Goal: Information Seeking & Learning: Learn about a topic

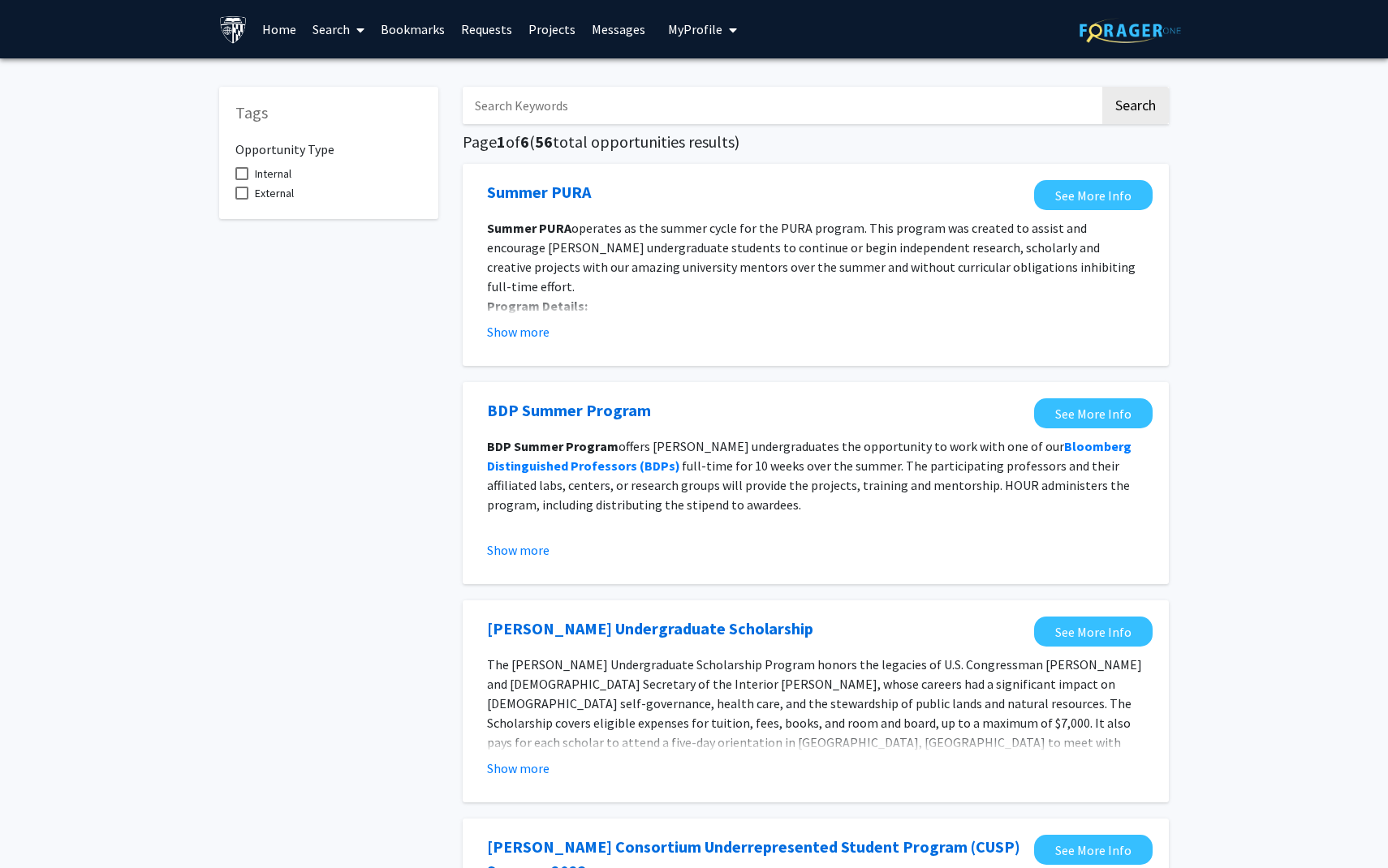
click at [313, 30] on link "Search" at bounding box center [338, 29] width 68 height 56
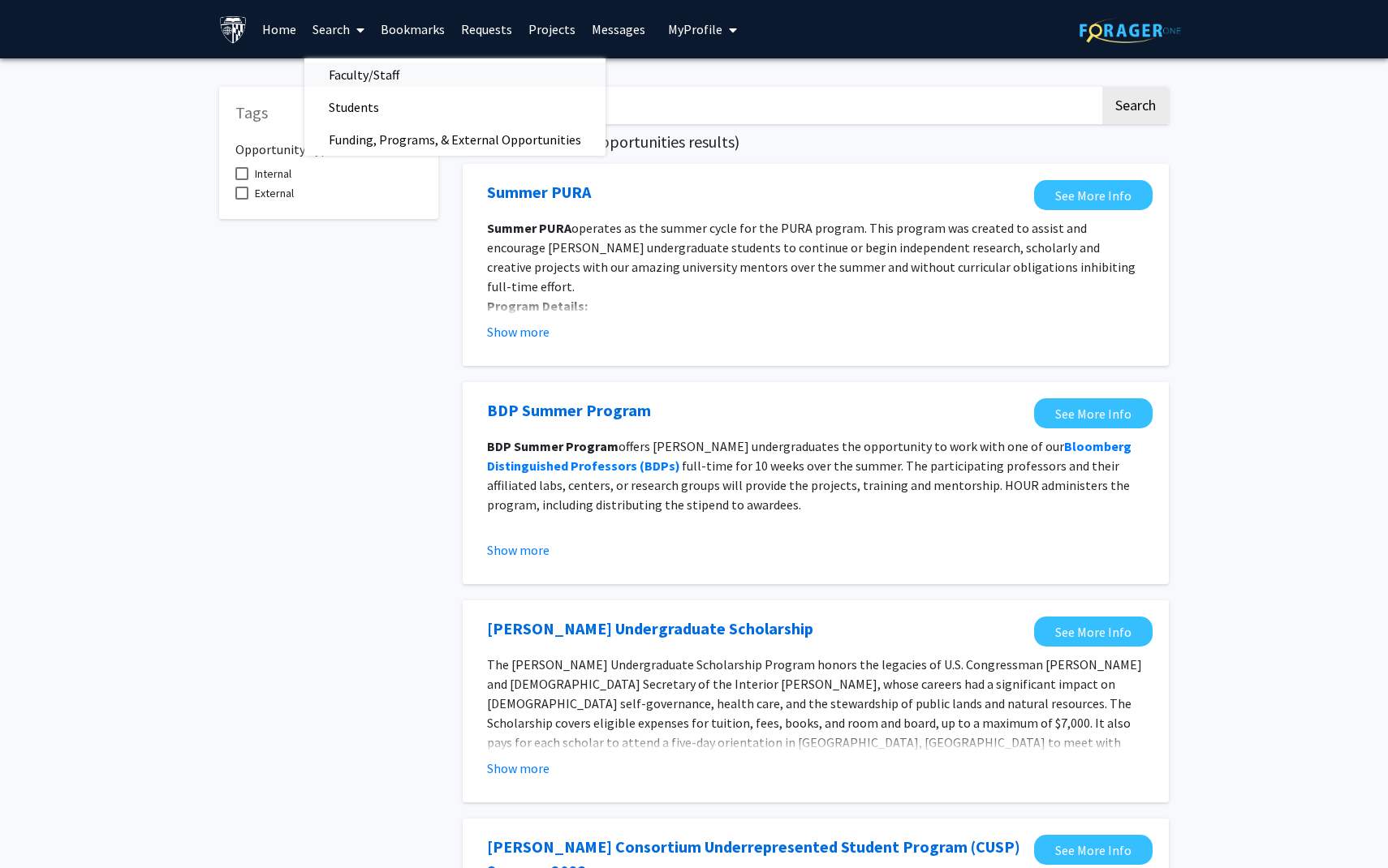
click at [363, 72] on span "Faculty/Staff" at bounding box center [363, 74] width 120 height 32
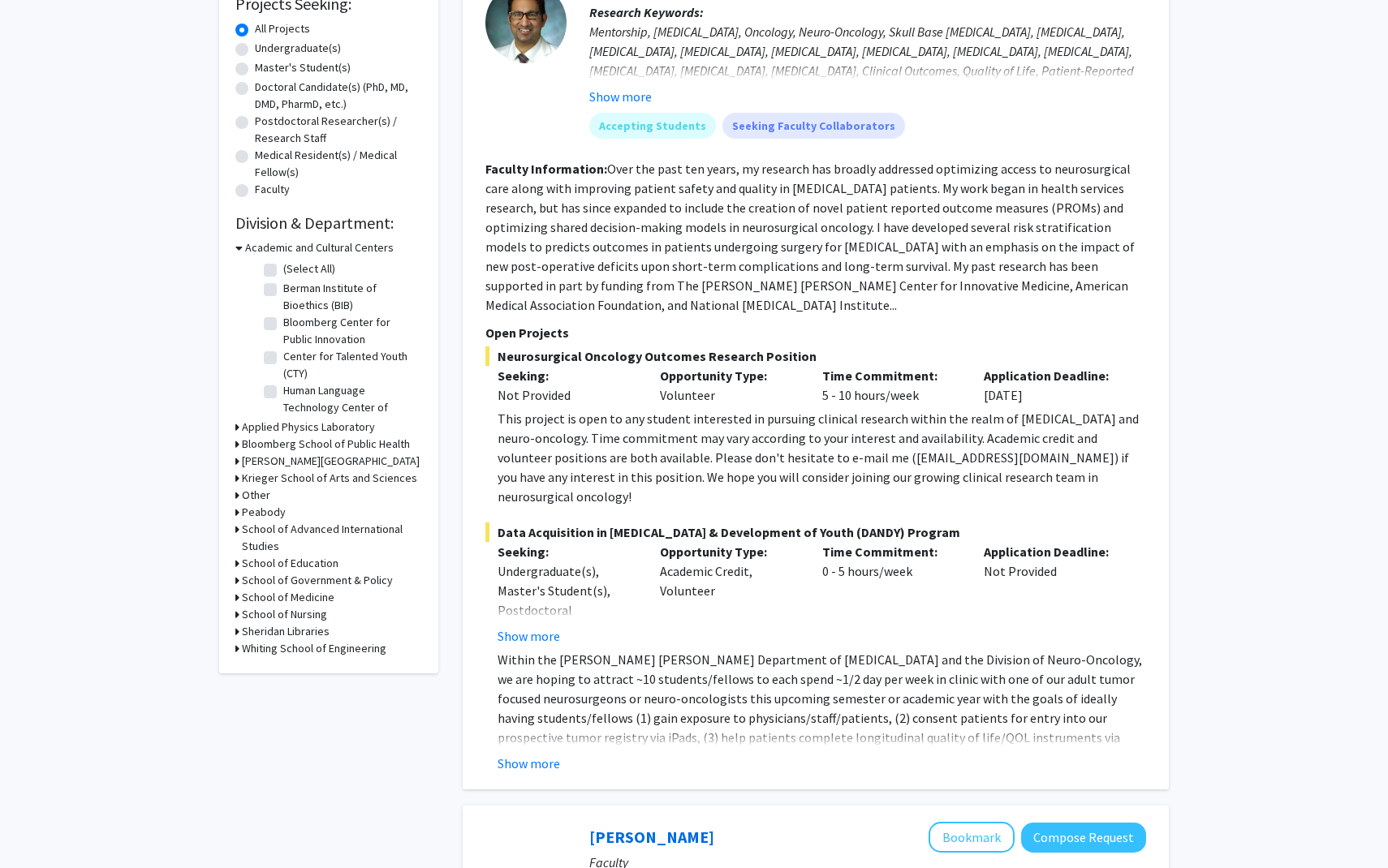
scroll to position [291, 0]
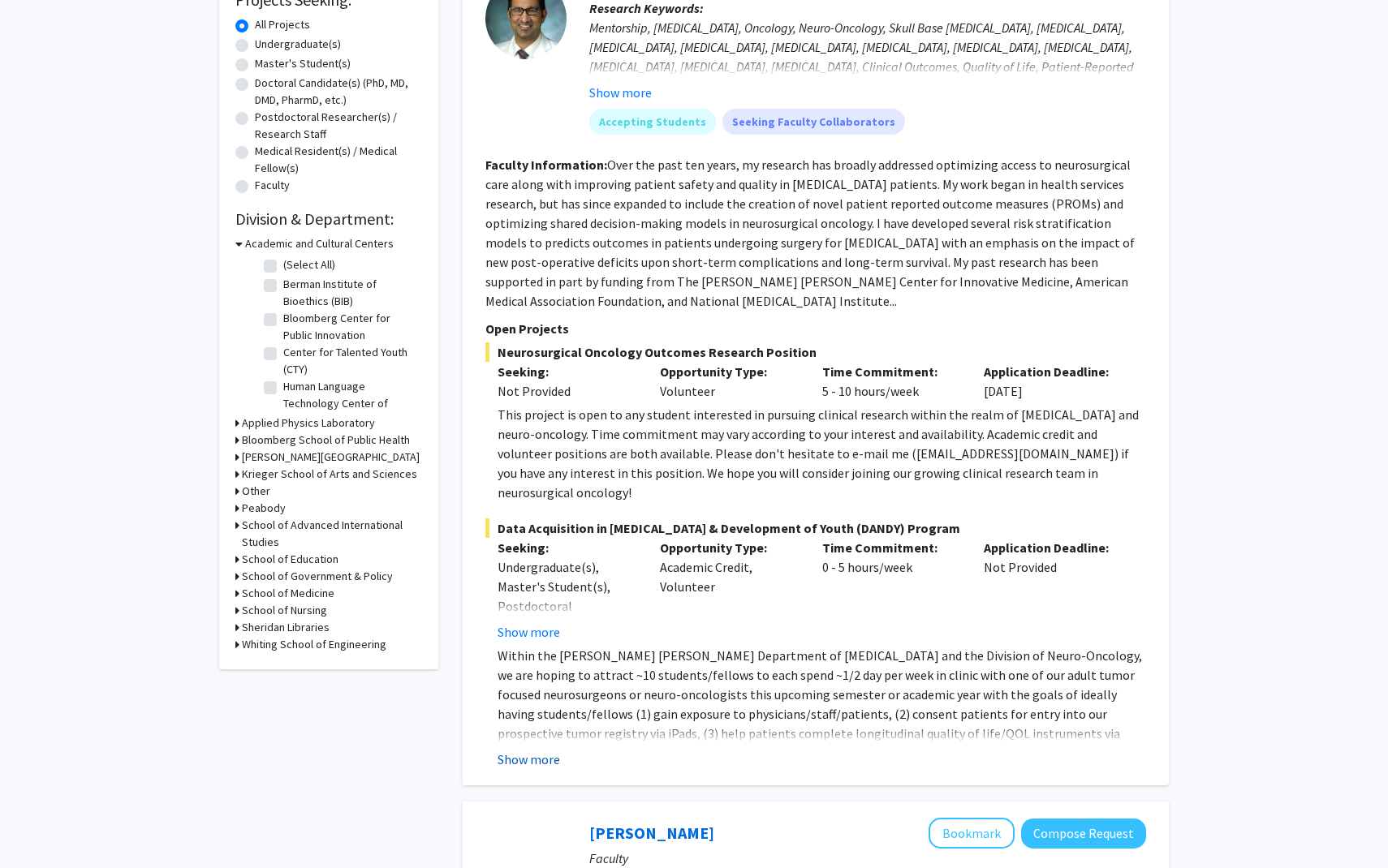
click at [533, 750] on button "Show more" at bounding box center [528, 760] width 62 height 20
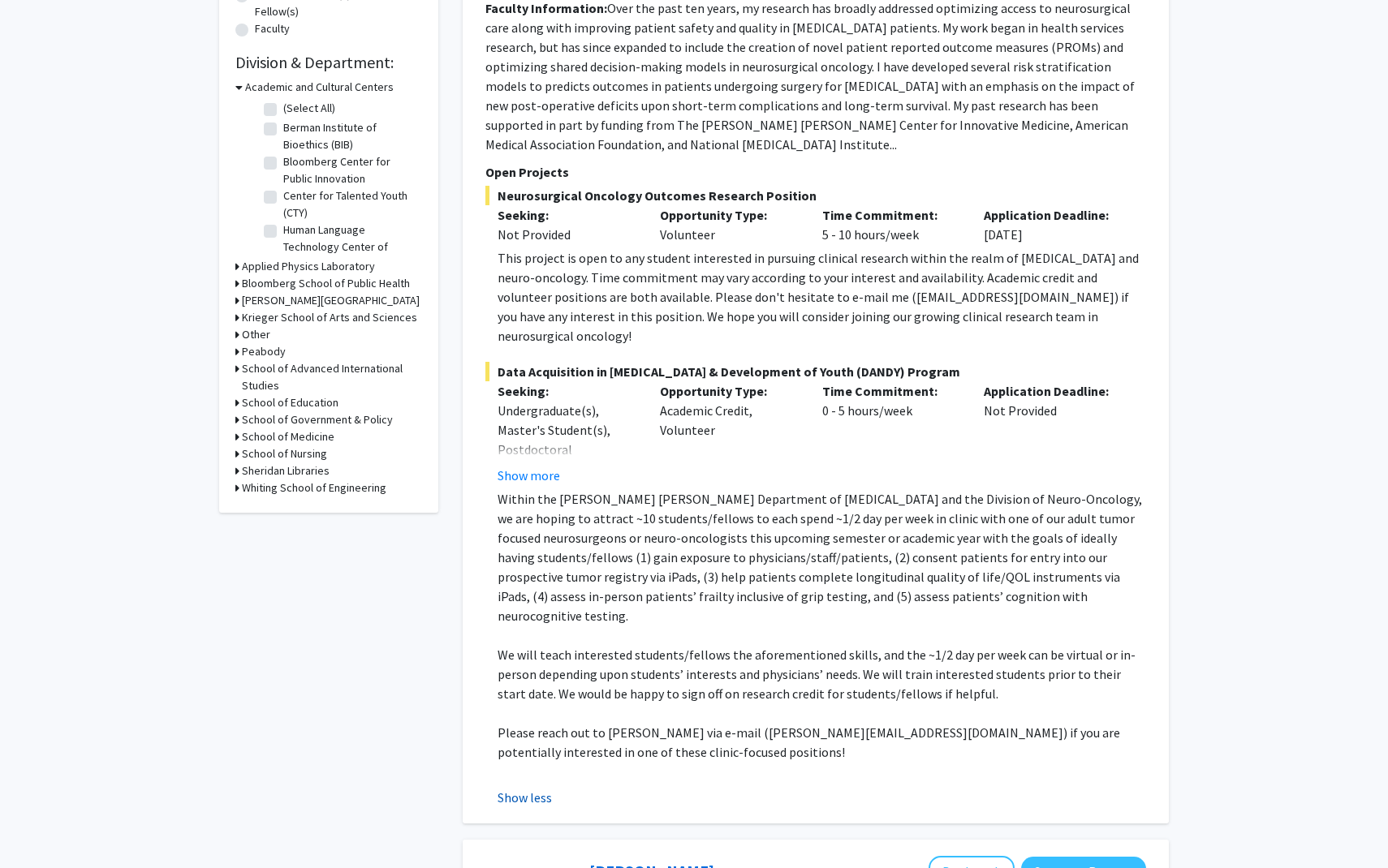
scroll to position [269, 0]
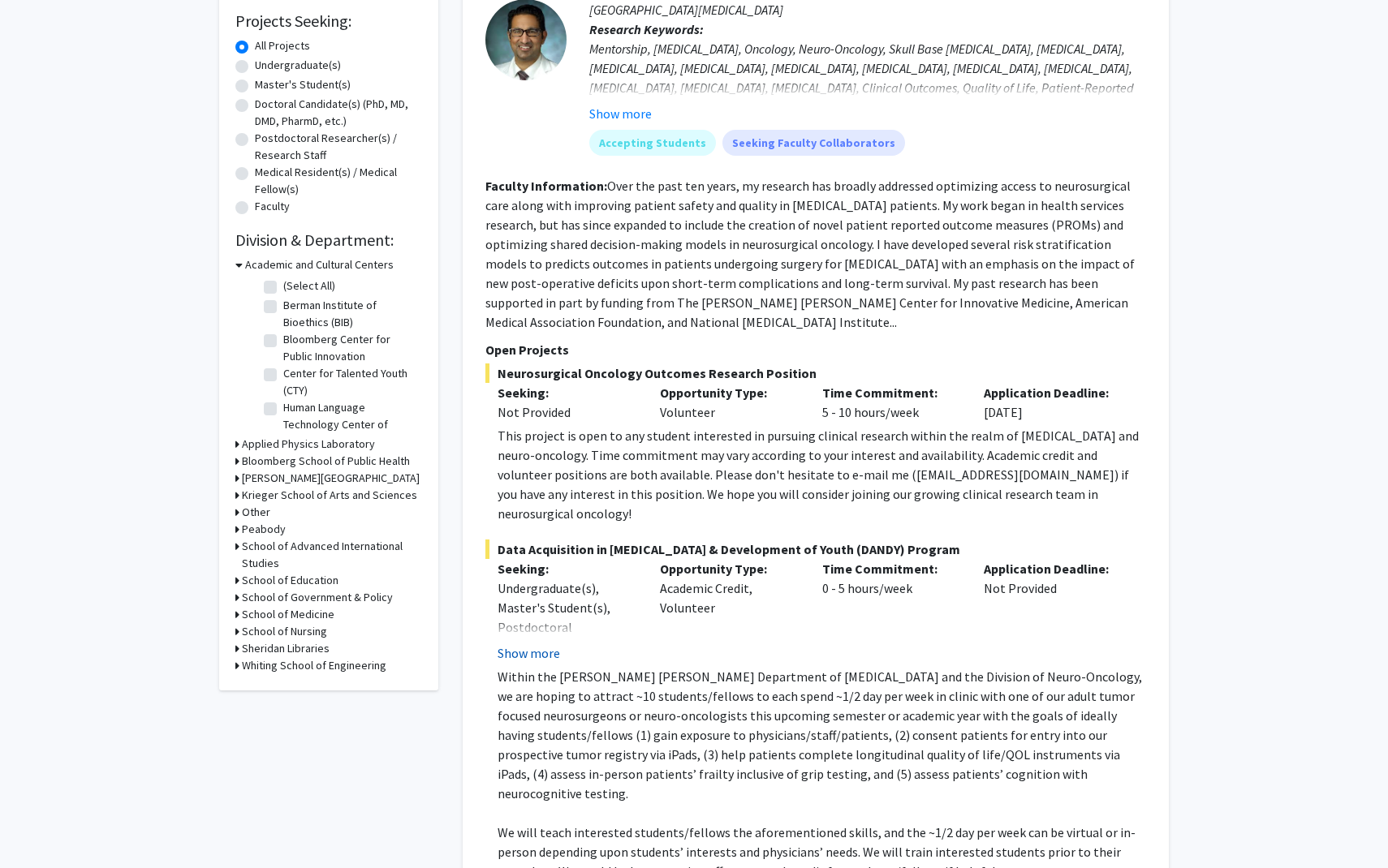
click at [527, 644] on button "Show more" at bounding box center [528, 653] width 62 height 20
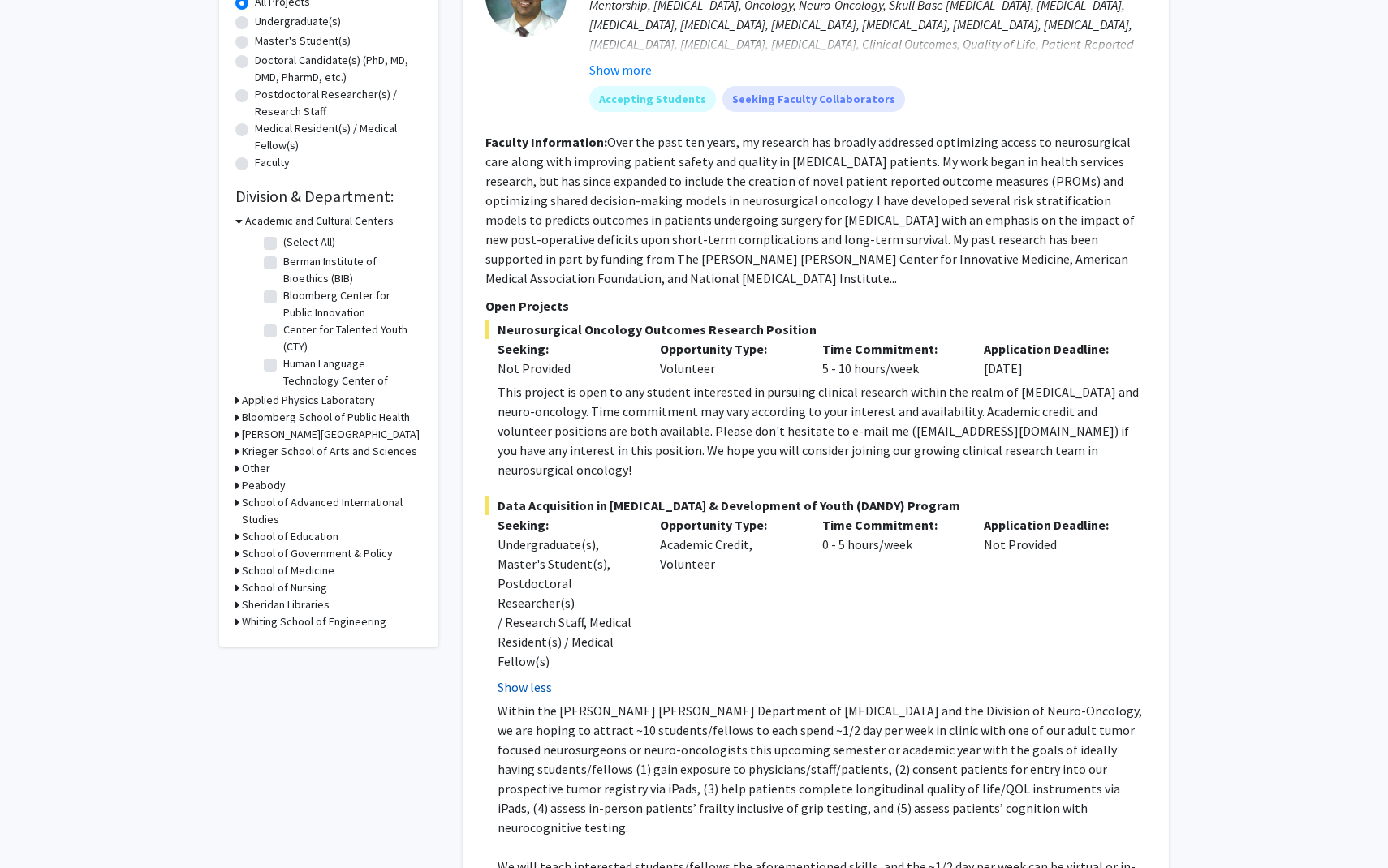
scroll to position [323, 0]
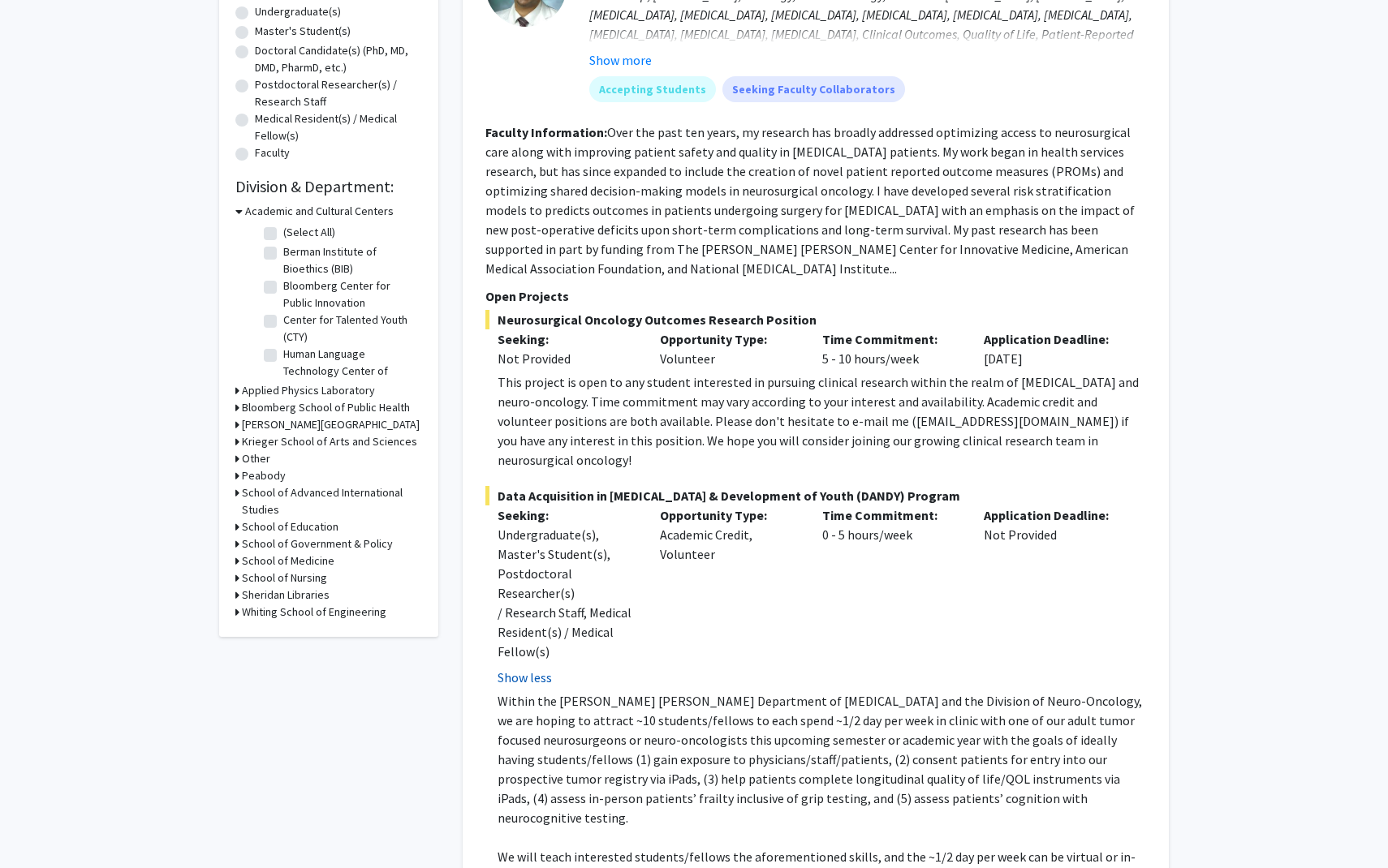
click at [517, 667] on button "Show less" at bounding box center [525, 677] width 55 height 20
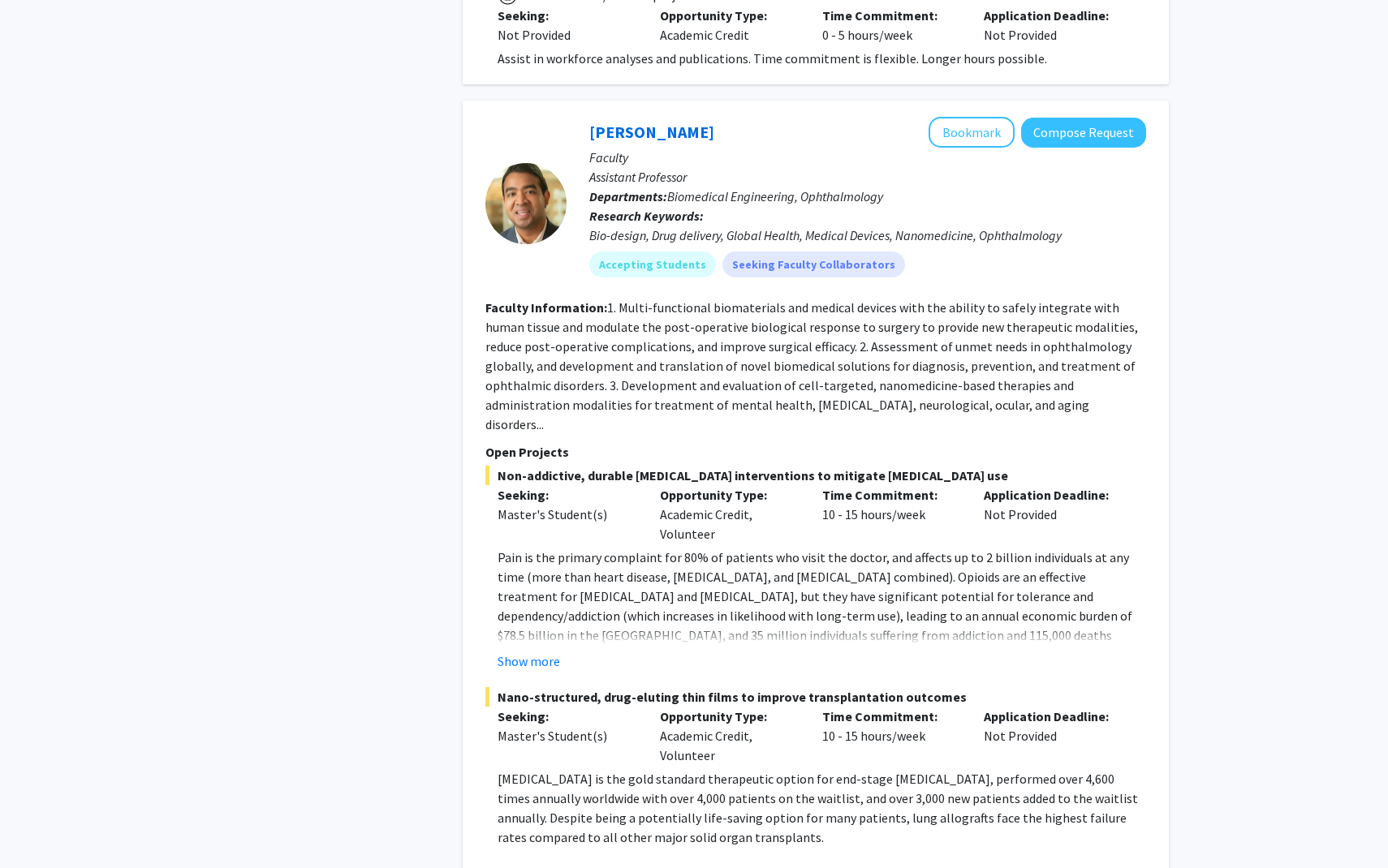
scroll to position [8075, 0]
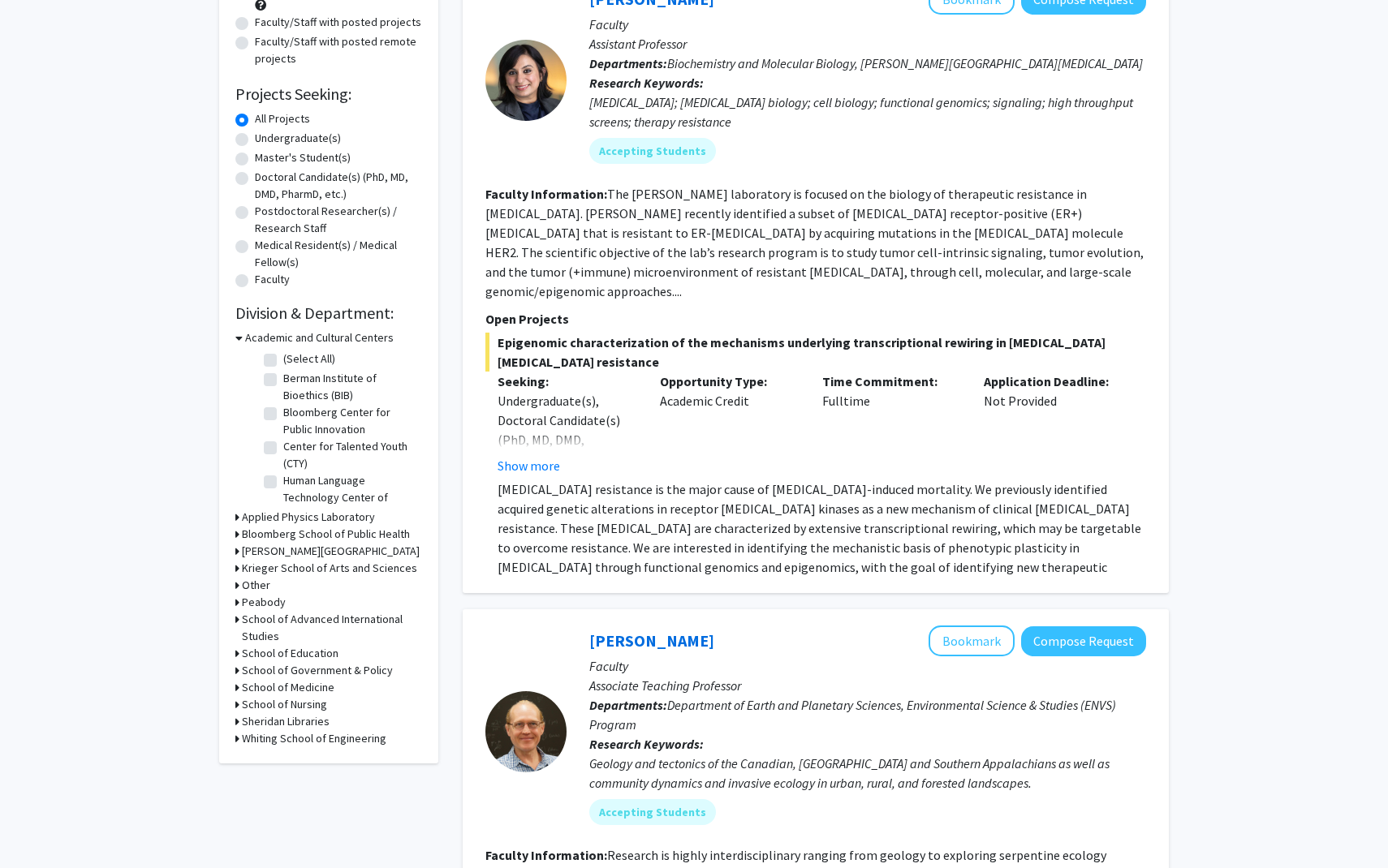
scroll to position [199, 0]
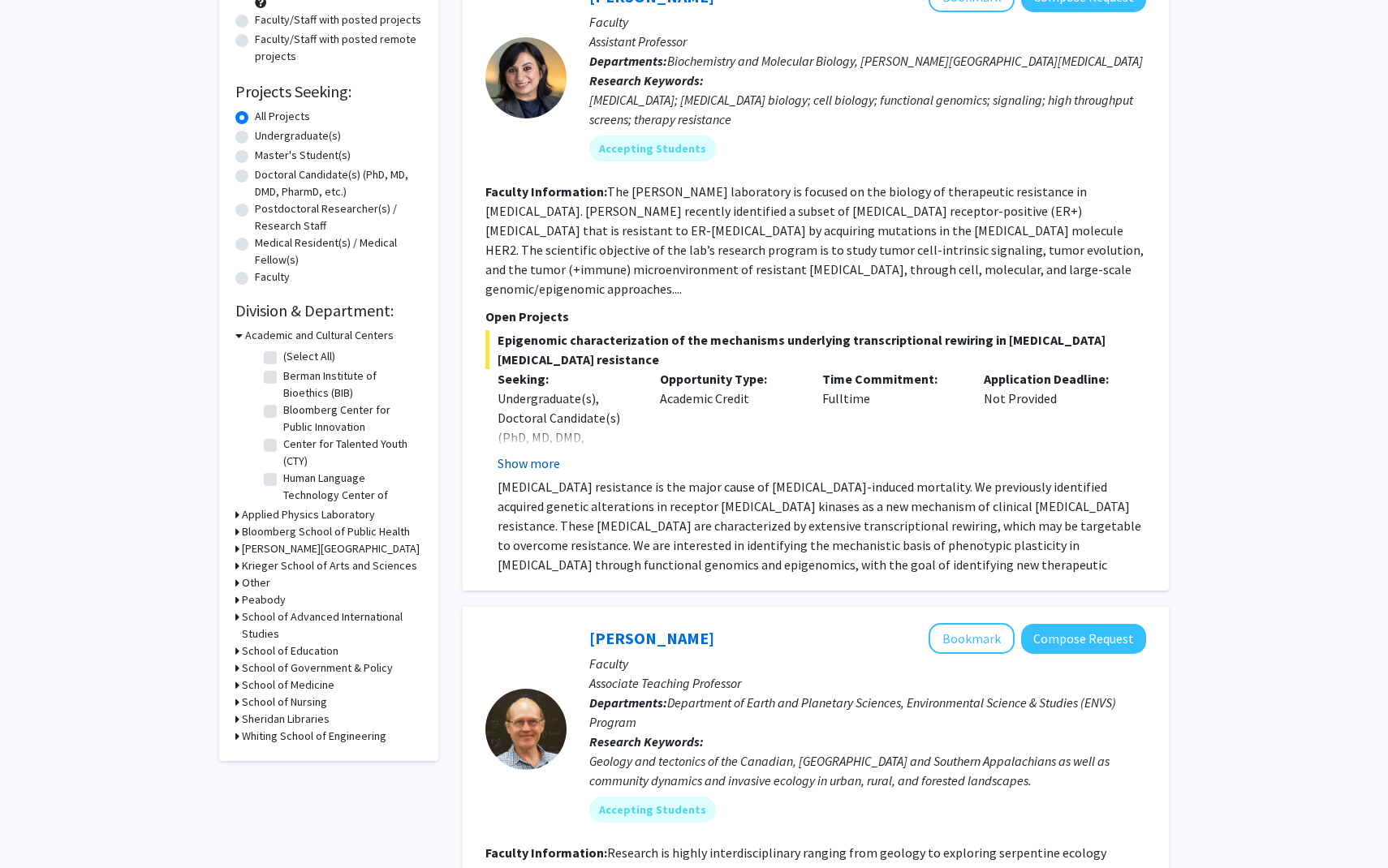
click at [539, 454] on button "Show more" at bounding box center [528, 463] width 62 height 20
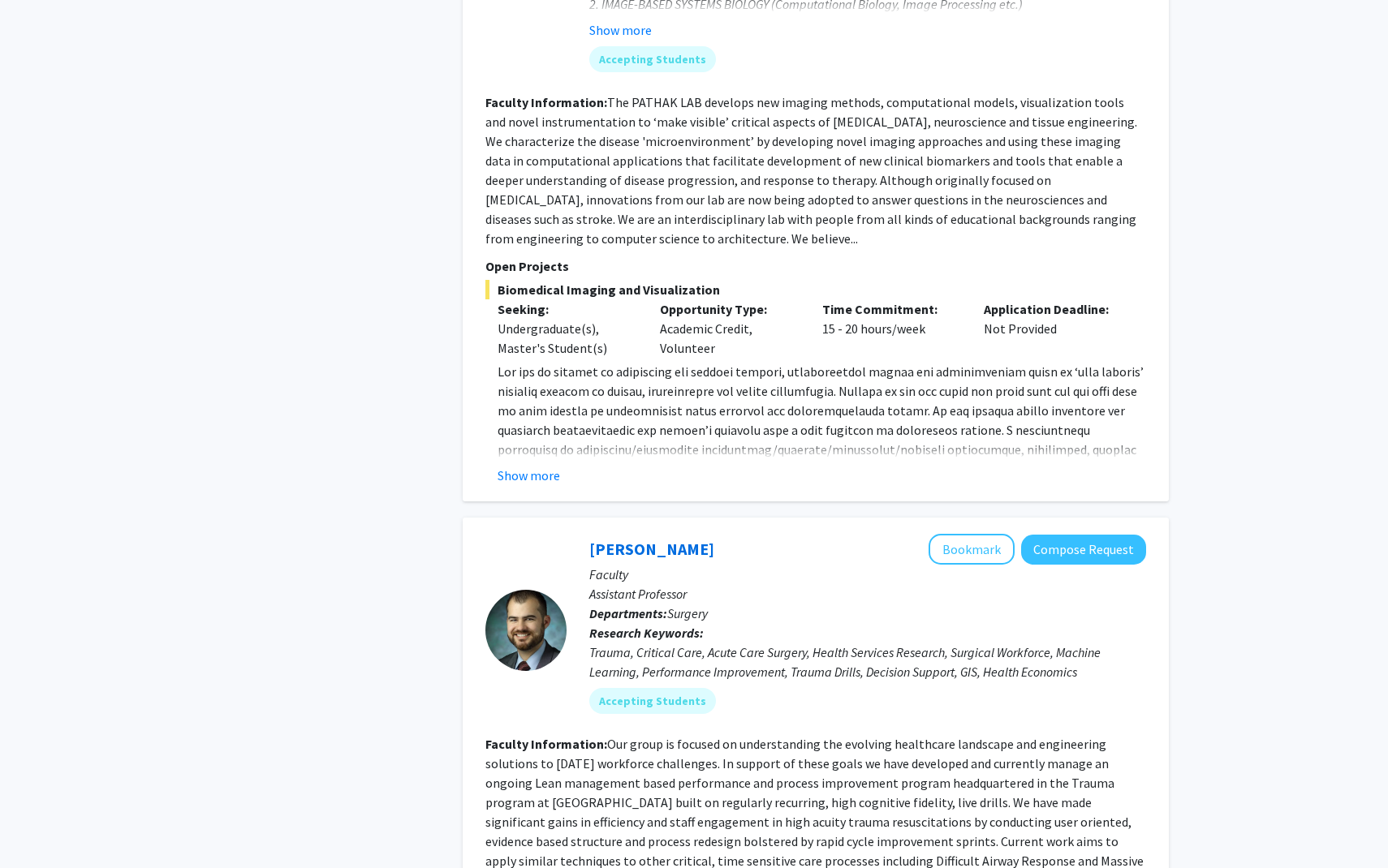
scroll to position [5743, 0]
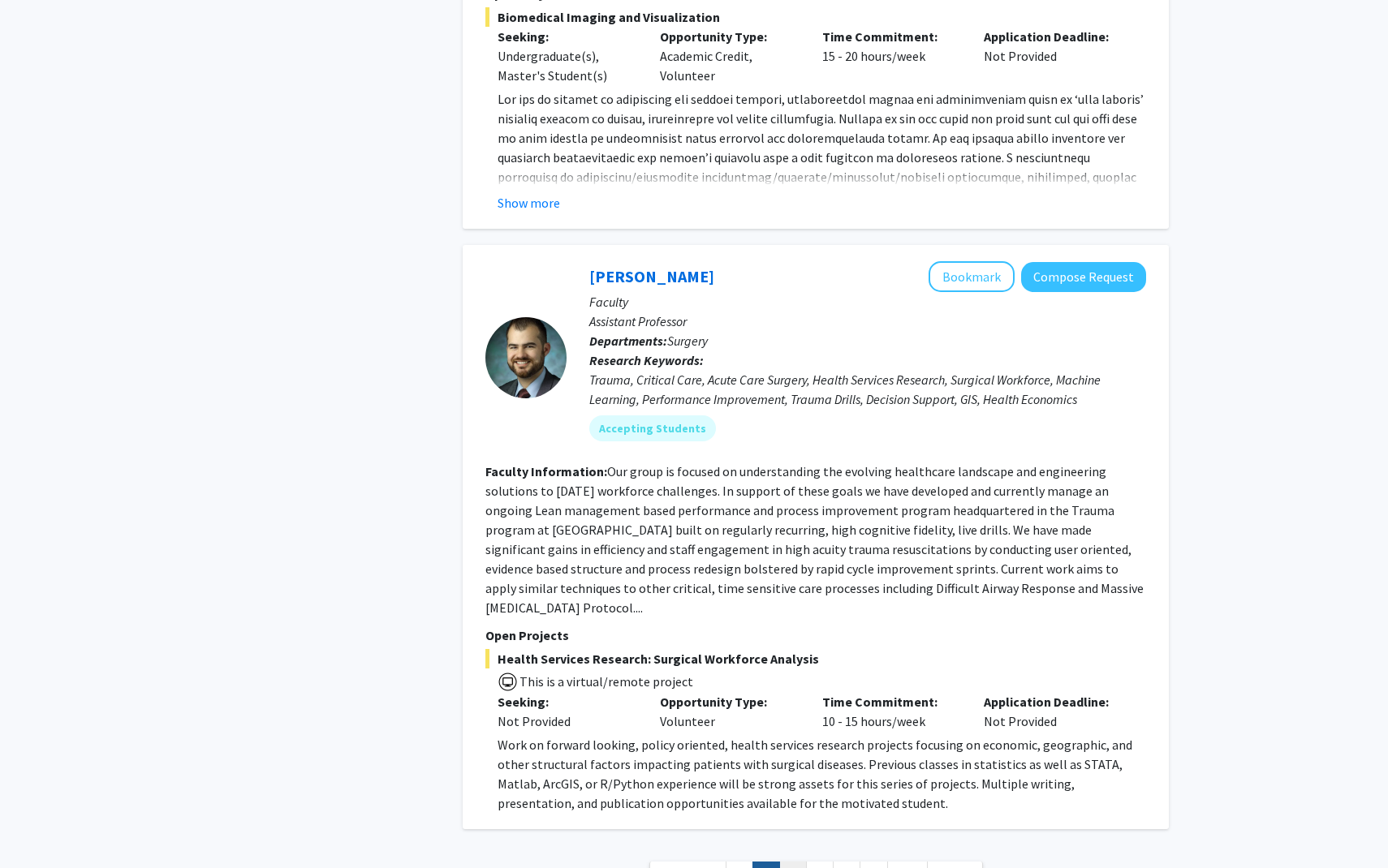
click at [794, 861] on link "3" at bounding box center [793, 876] width 27 height 28
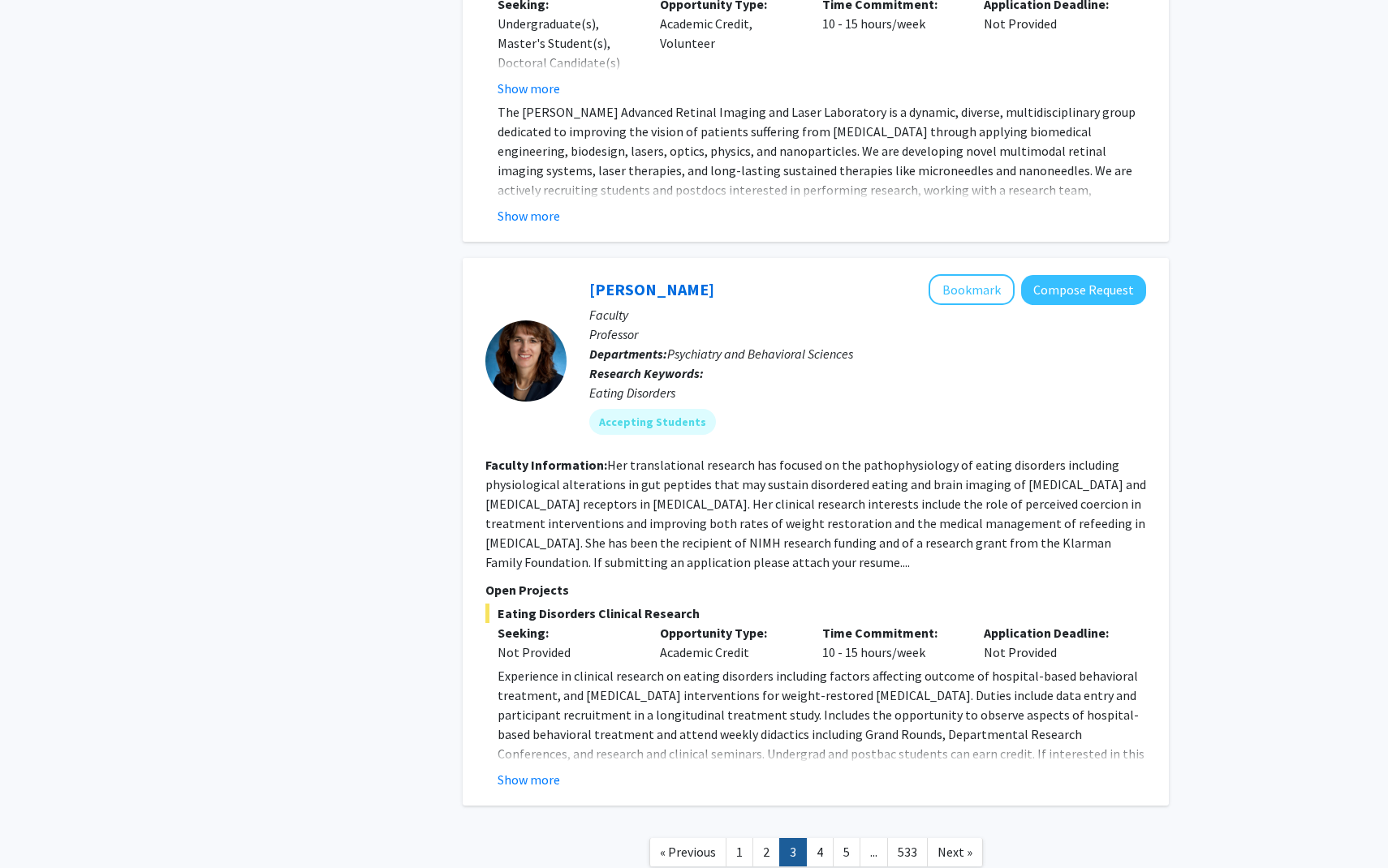
scroll to position [5456, 0]
click at [817, 840] on link "4" at bounding box center [819, 854] width 27 height 28
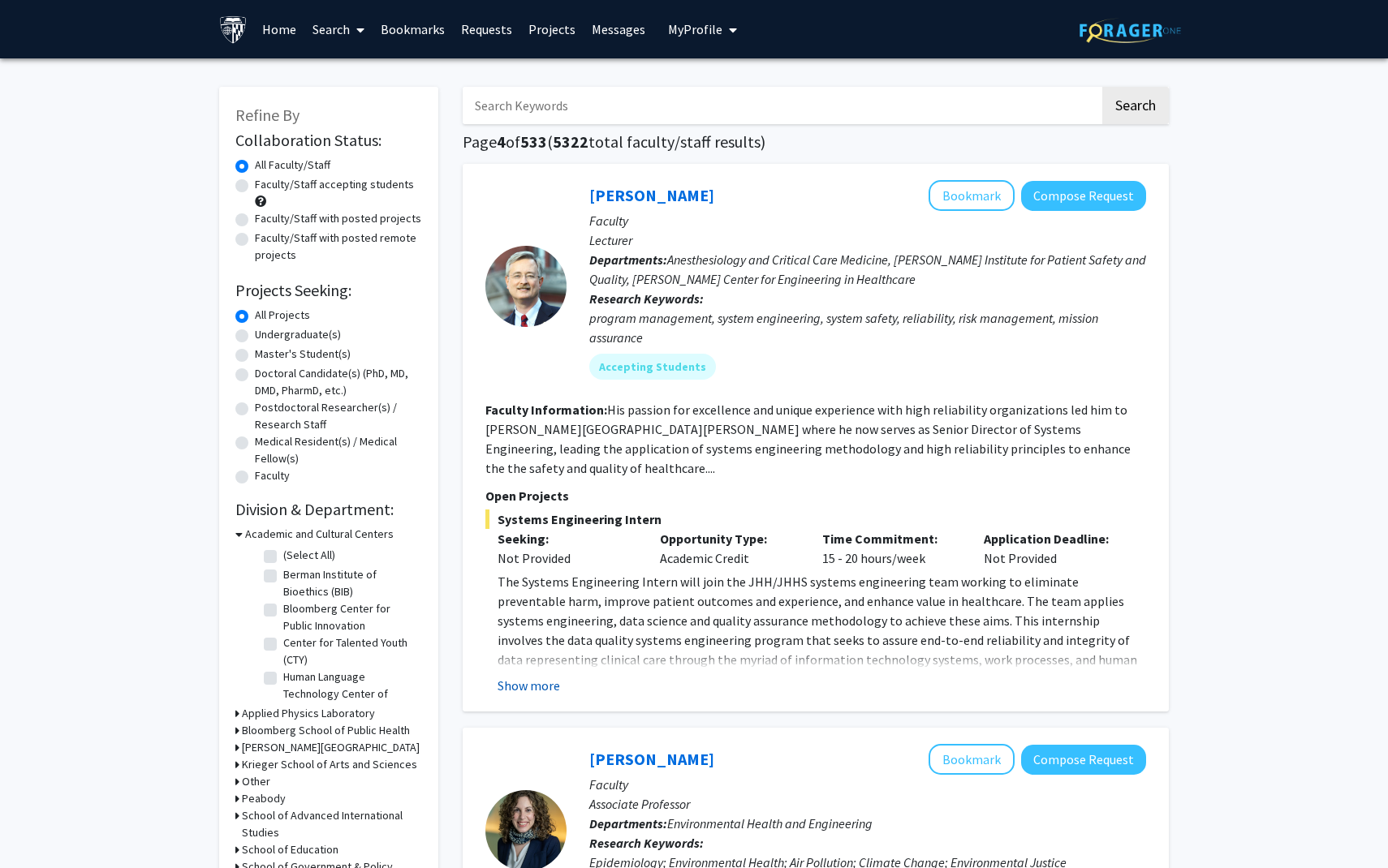
click at [524, 676] on button "Show more" at bounding box center [528, 685] width 62 height 20
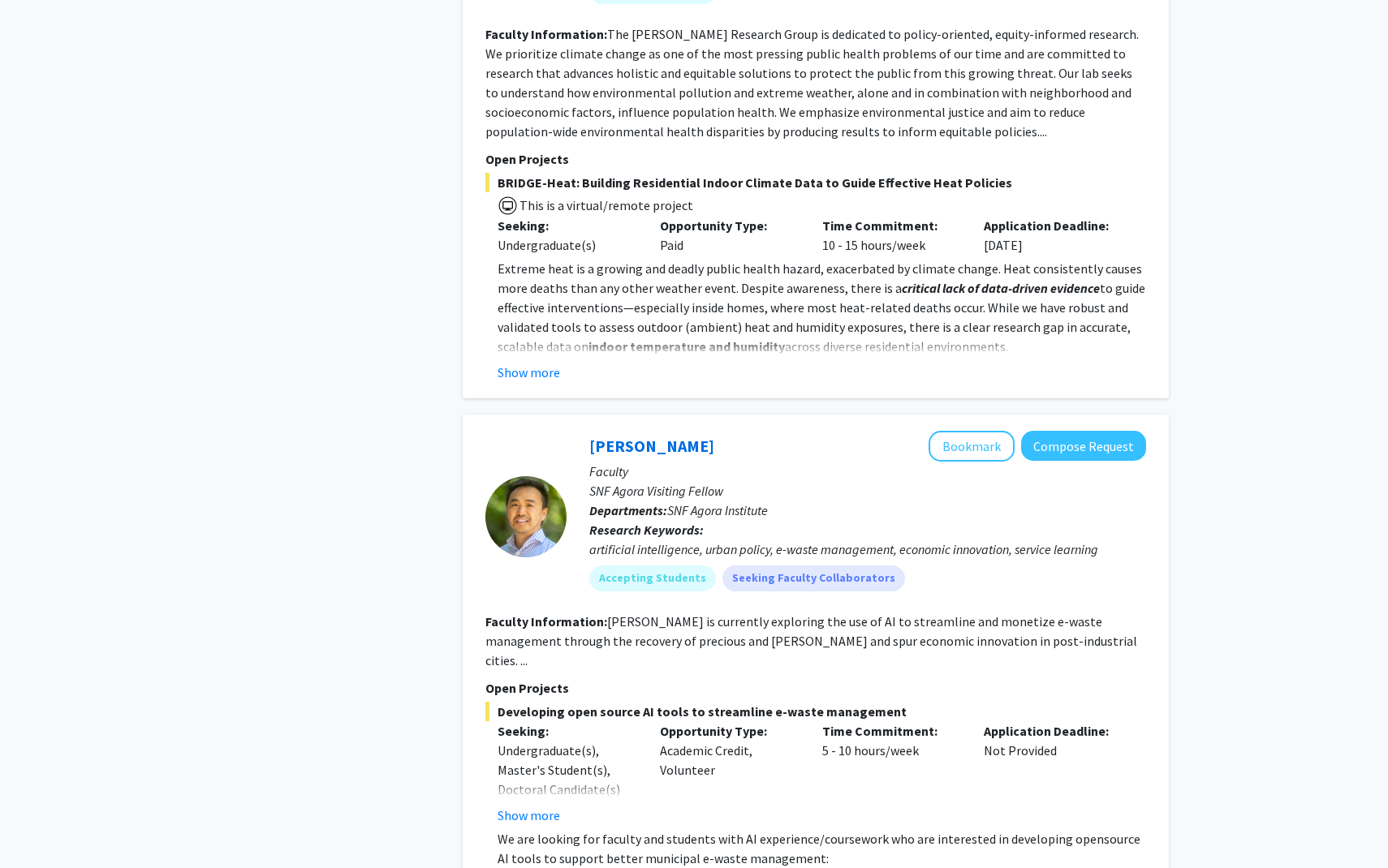
scroll to position [1675, 0]
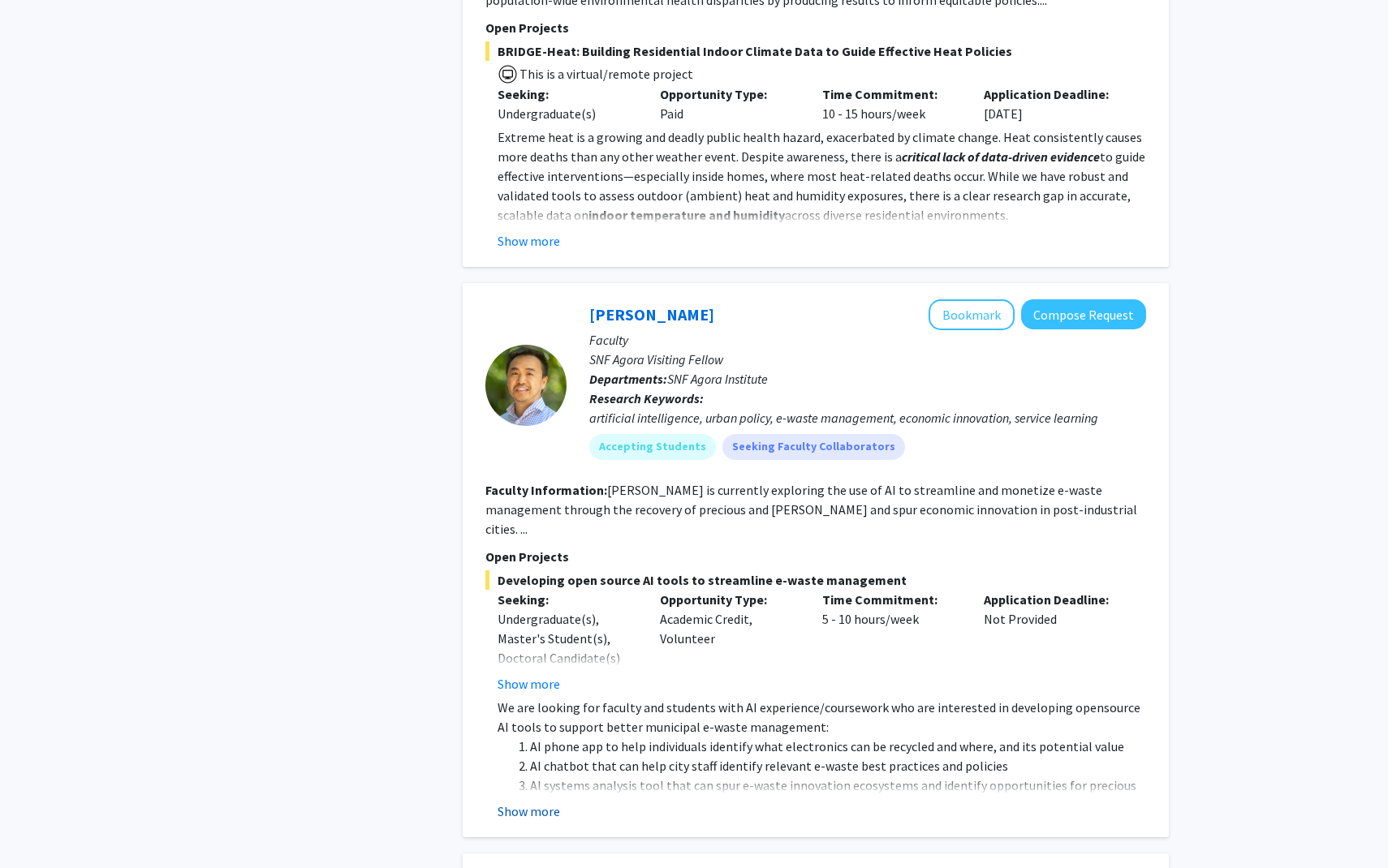
click at [516, 802] on button "Show more" at bounding box center [528, 812] width 62 height 20
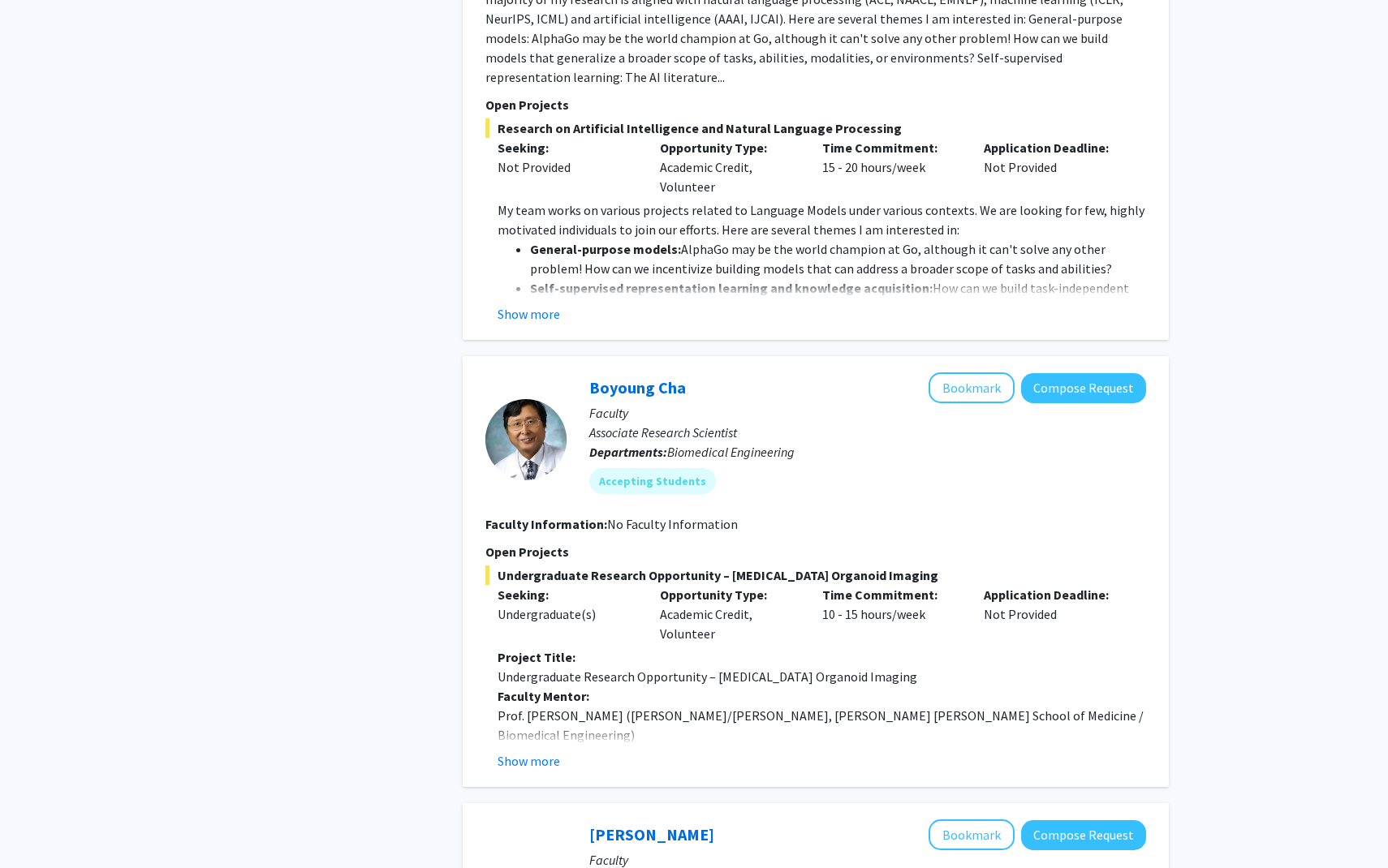
scroll to position [4822, 0]
click at [541, 750] on button "Show more" at bounding box center [528, 760] width 62 height 20
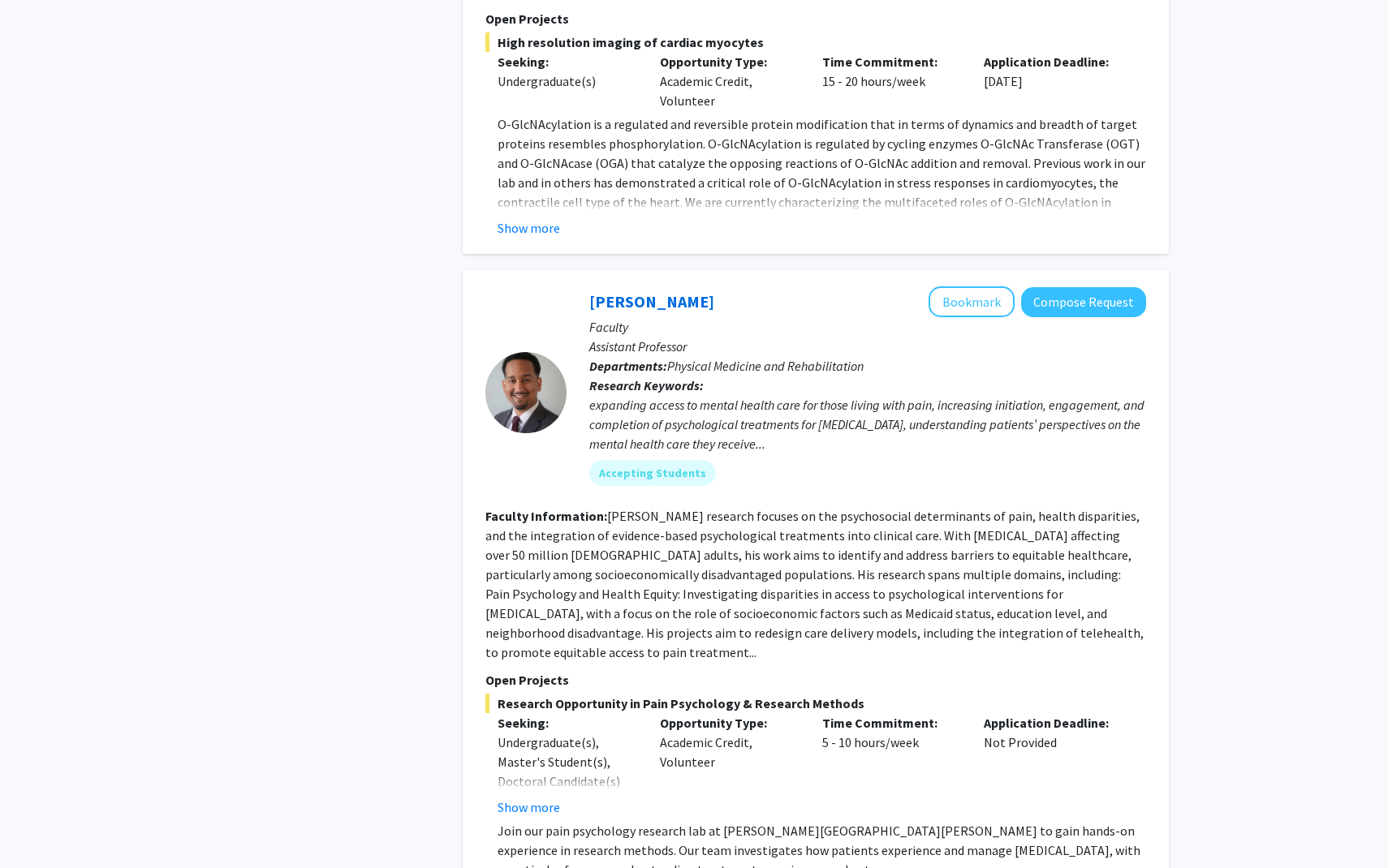
scroll to position [6626, 0]
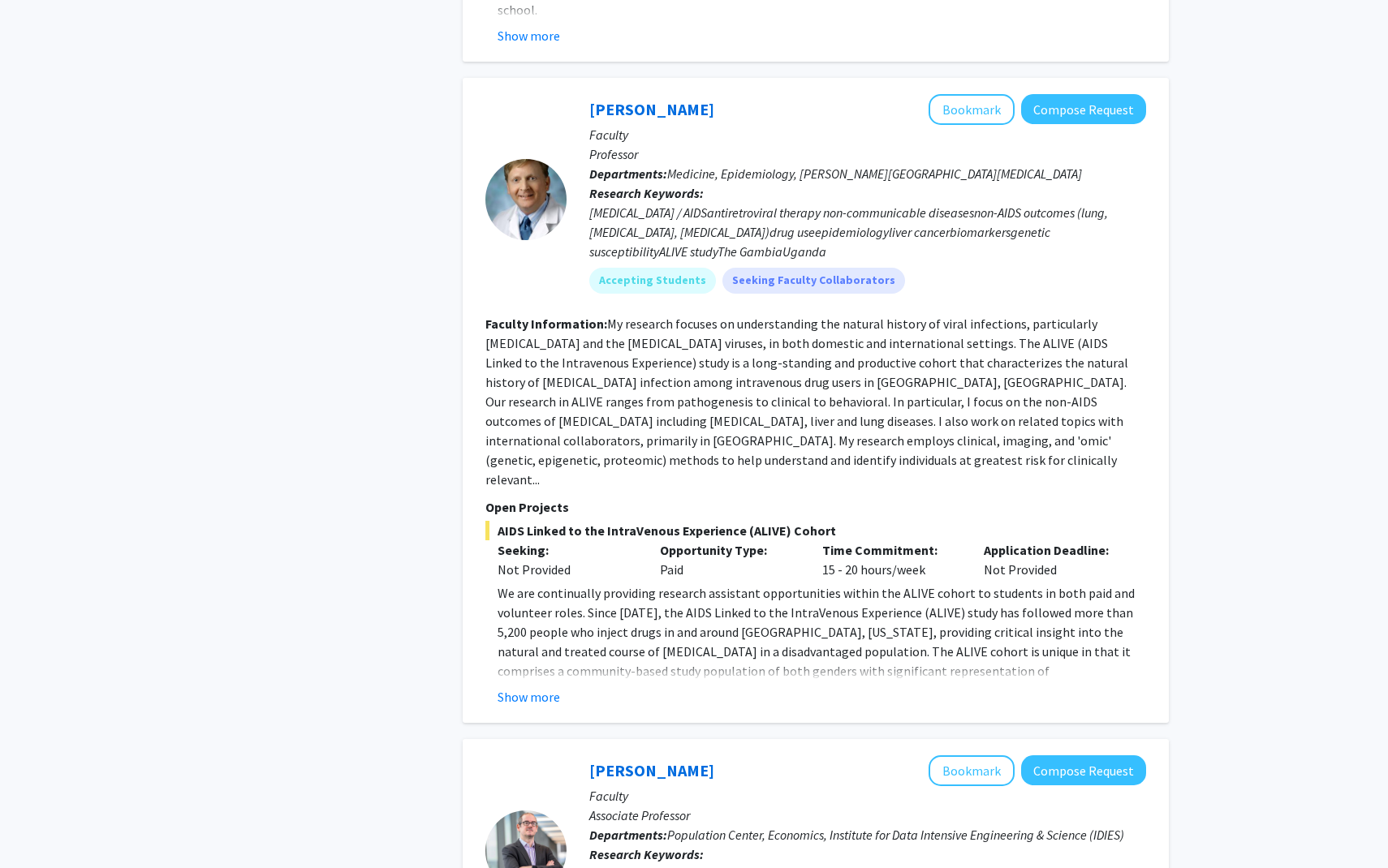
scroll to position [4582, 0]
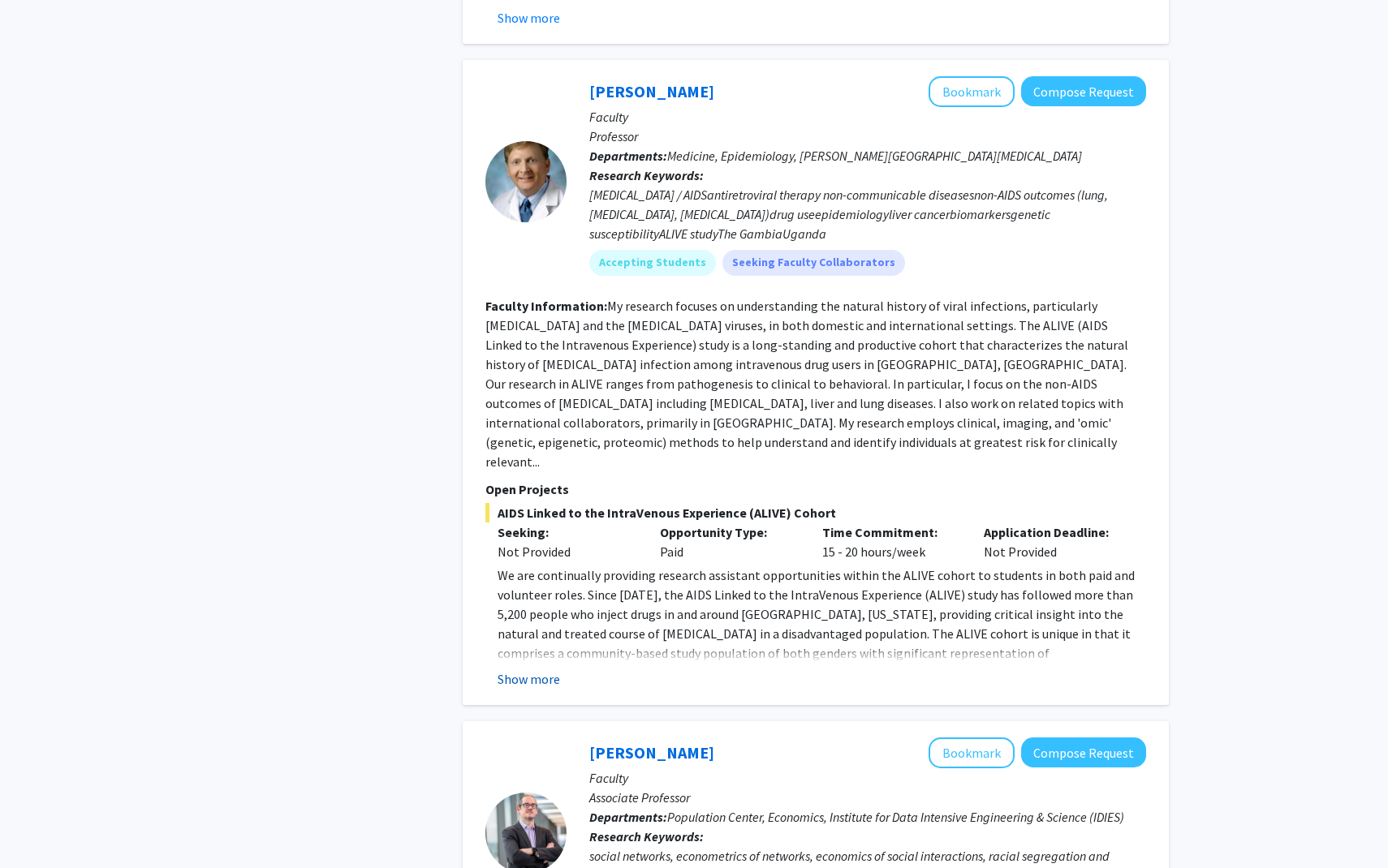
click at [524, 669] on button "Show more" at bounding box center [528, 679] width 62 height 20
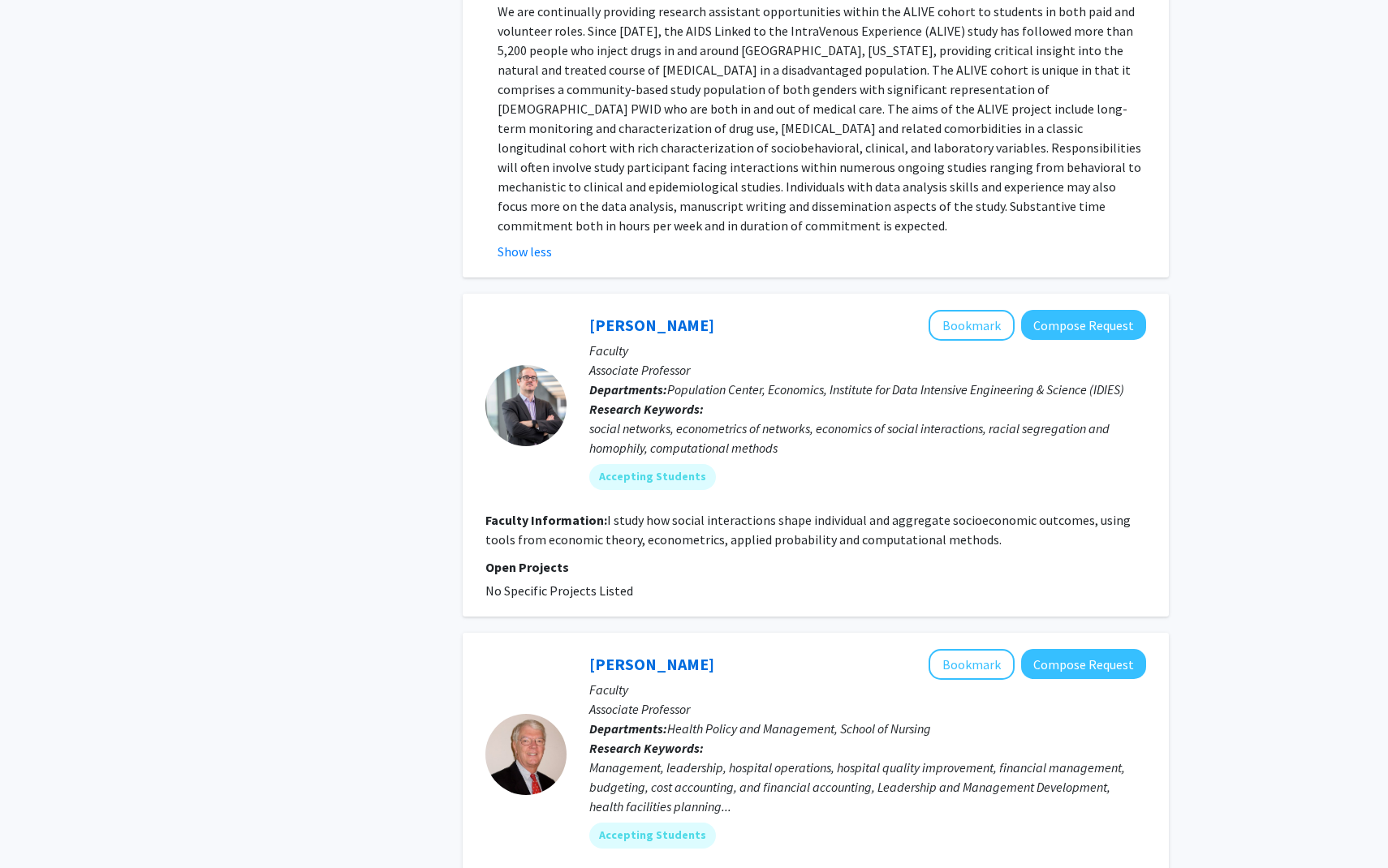
scroll to position [5238, 0]
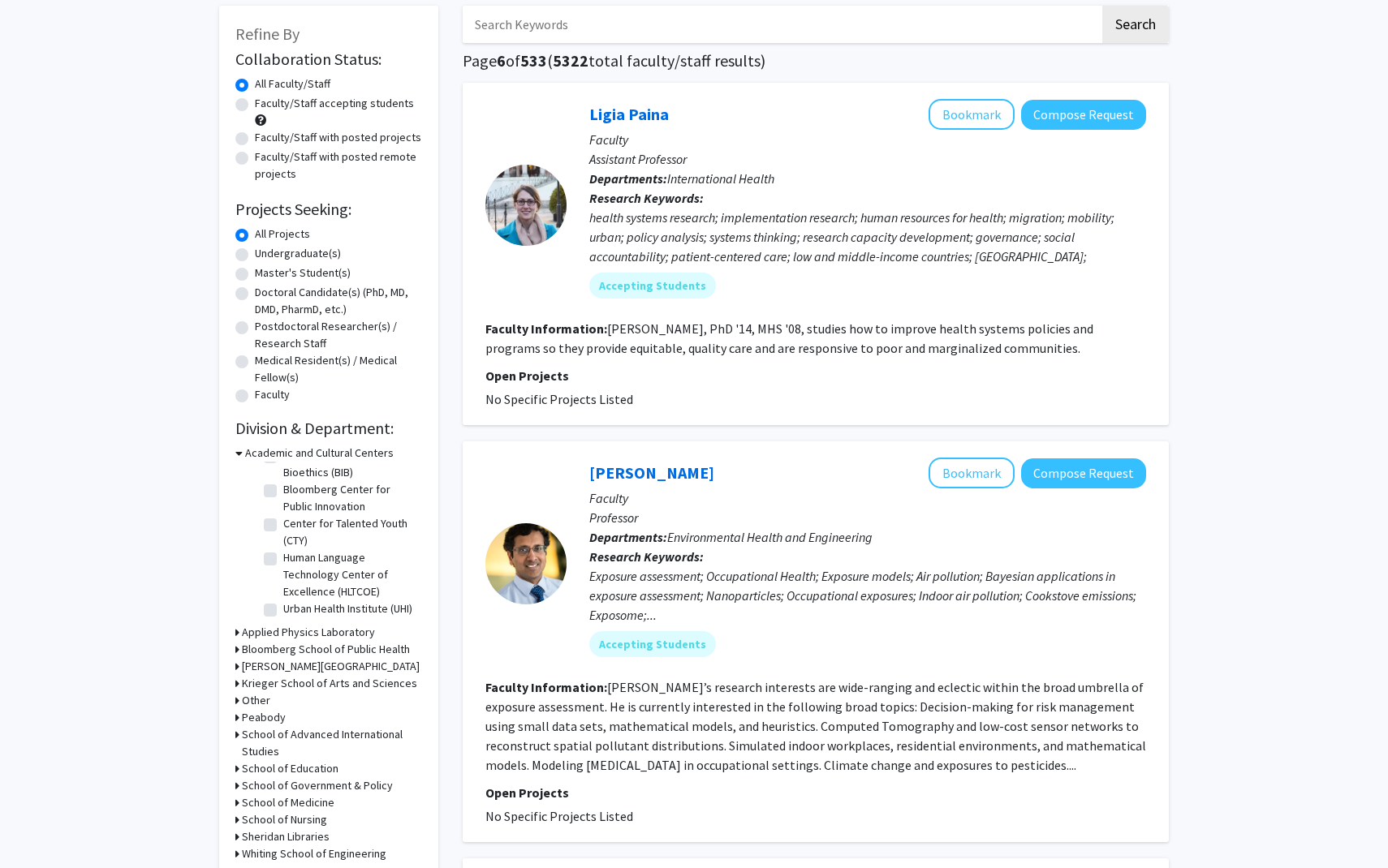
scroll to position [229, 0]
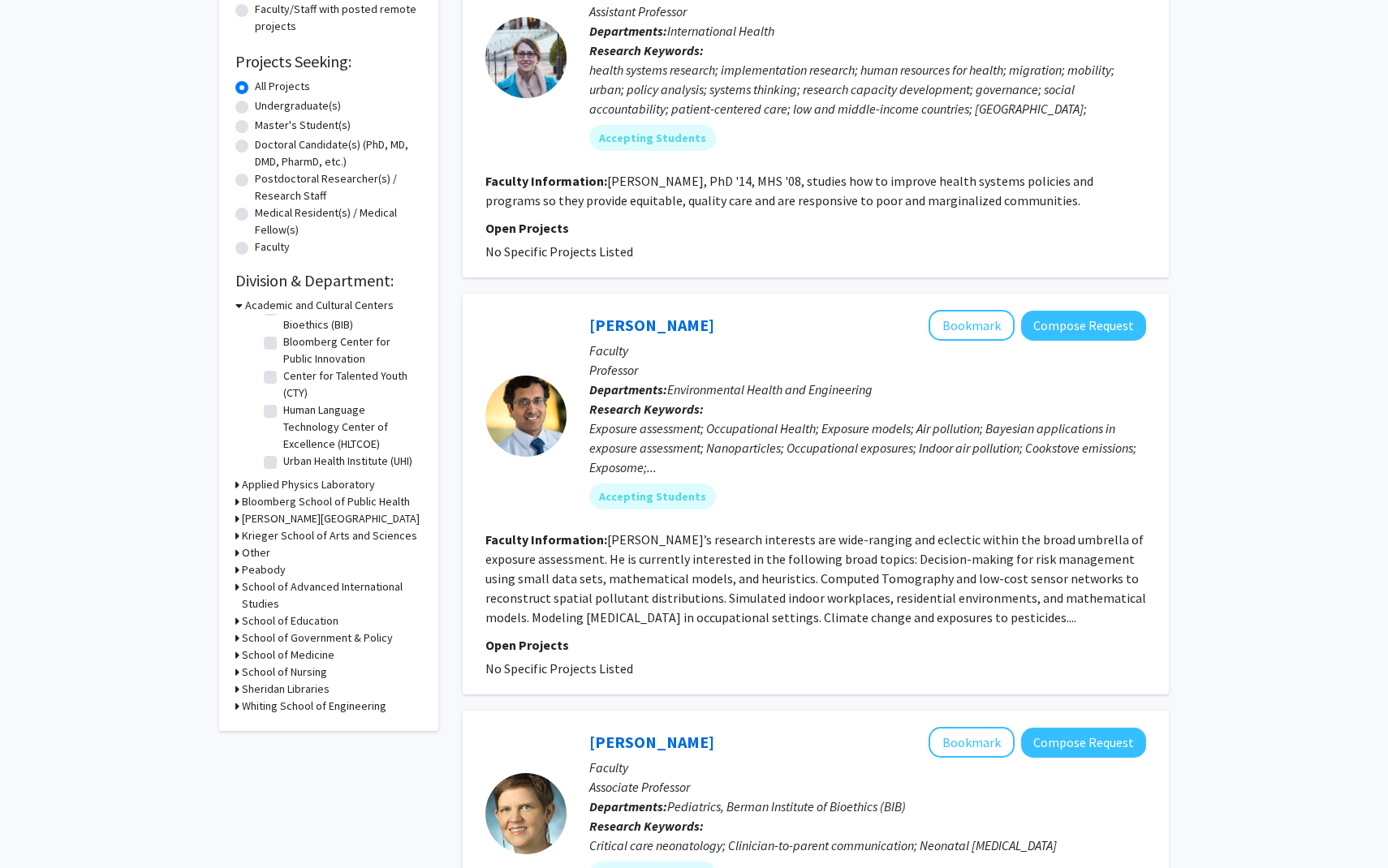
click at [271, 655] on h3 "School of Medicine" at bounding box center [288, 655] width 92 height 17
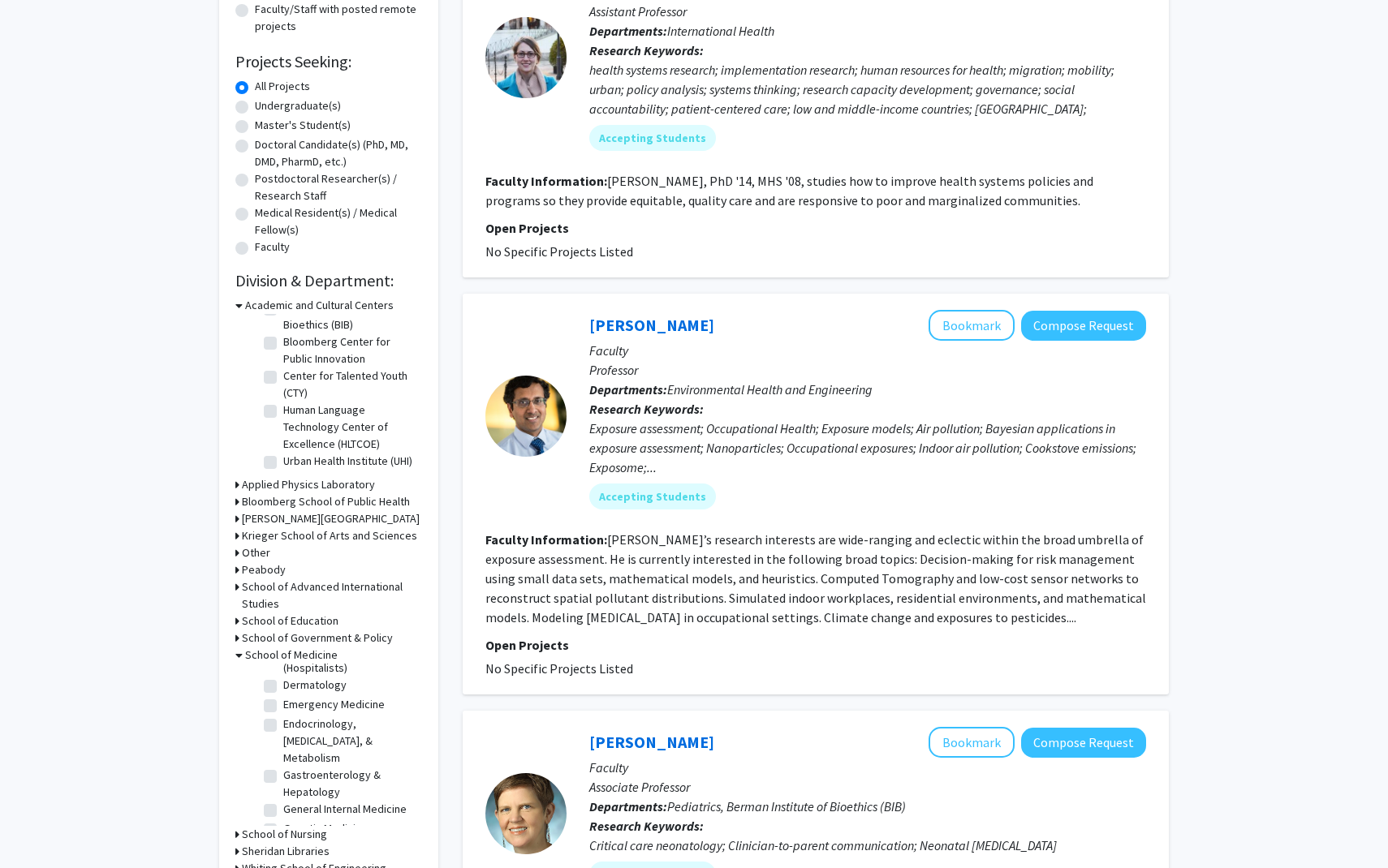
scroll to position [940, 0]
click at [283, 764] on label "Gastroenterology & Hepatology" at bounding box center [350, 781] width 135 height 34
click at [283, 764] on input "Gastroenterology & Hepatology" at bounding box center [288, 769] width 10 height 10
checkbox input "true"
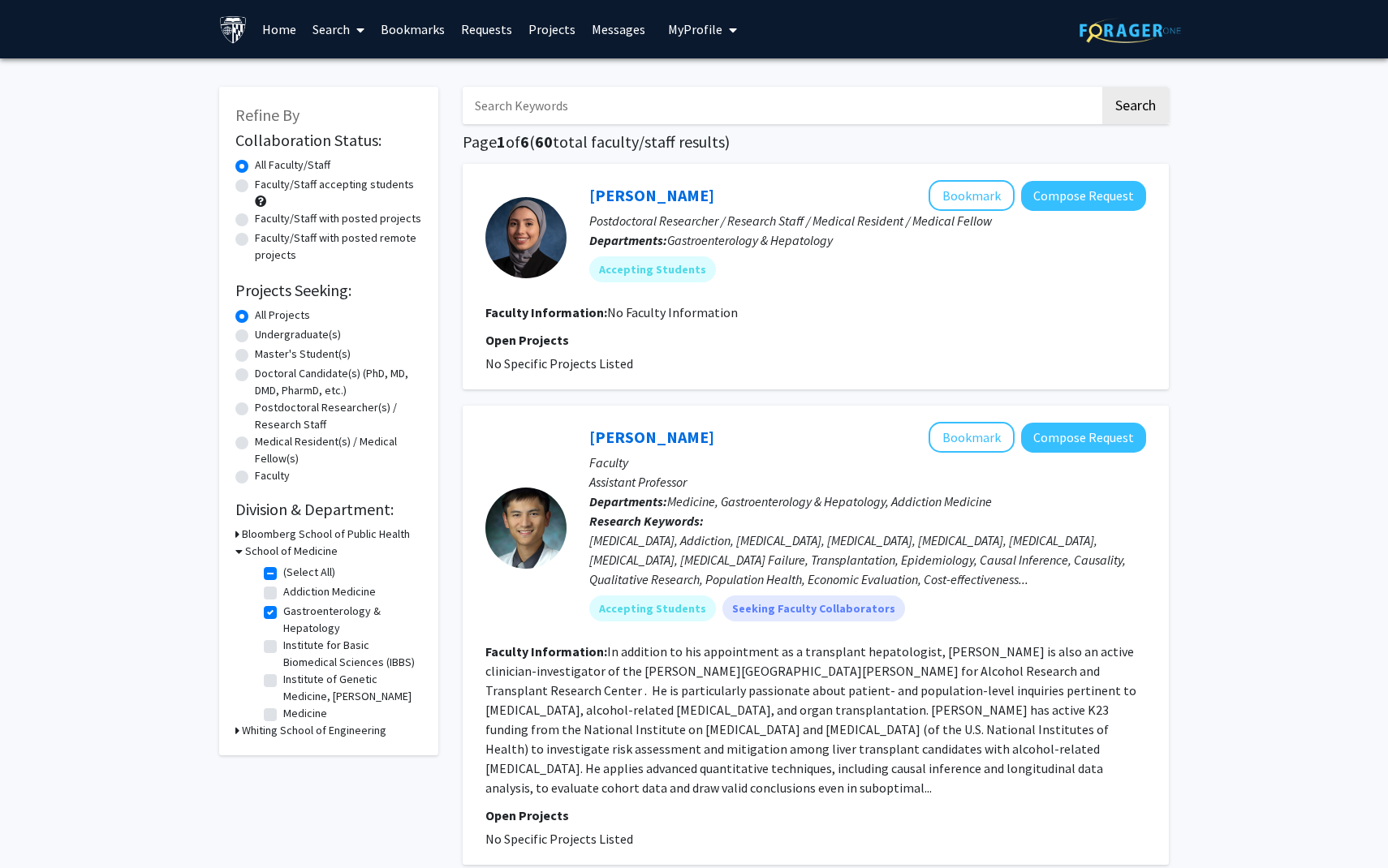
click at [283, 611] on label "Gastroenterology & Hepatology" at bounding box center [350, 620] width 135 height 34
click at [283, 611] on input "Gastroenterology & Hepatology" at bounding box center [288, 608] width 10 height 10
checkbox input "false"
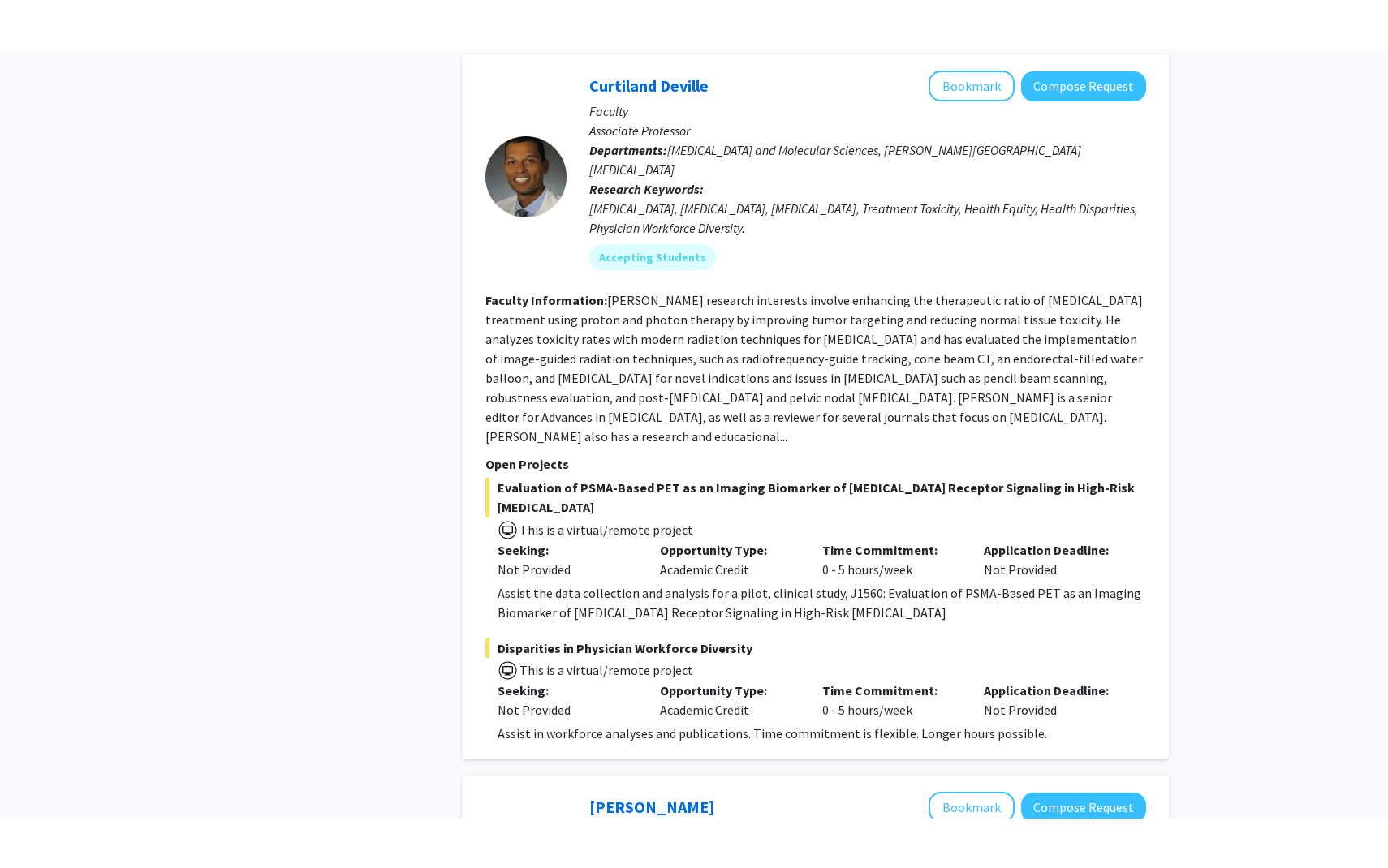
scroll to position [6605, 0]
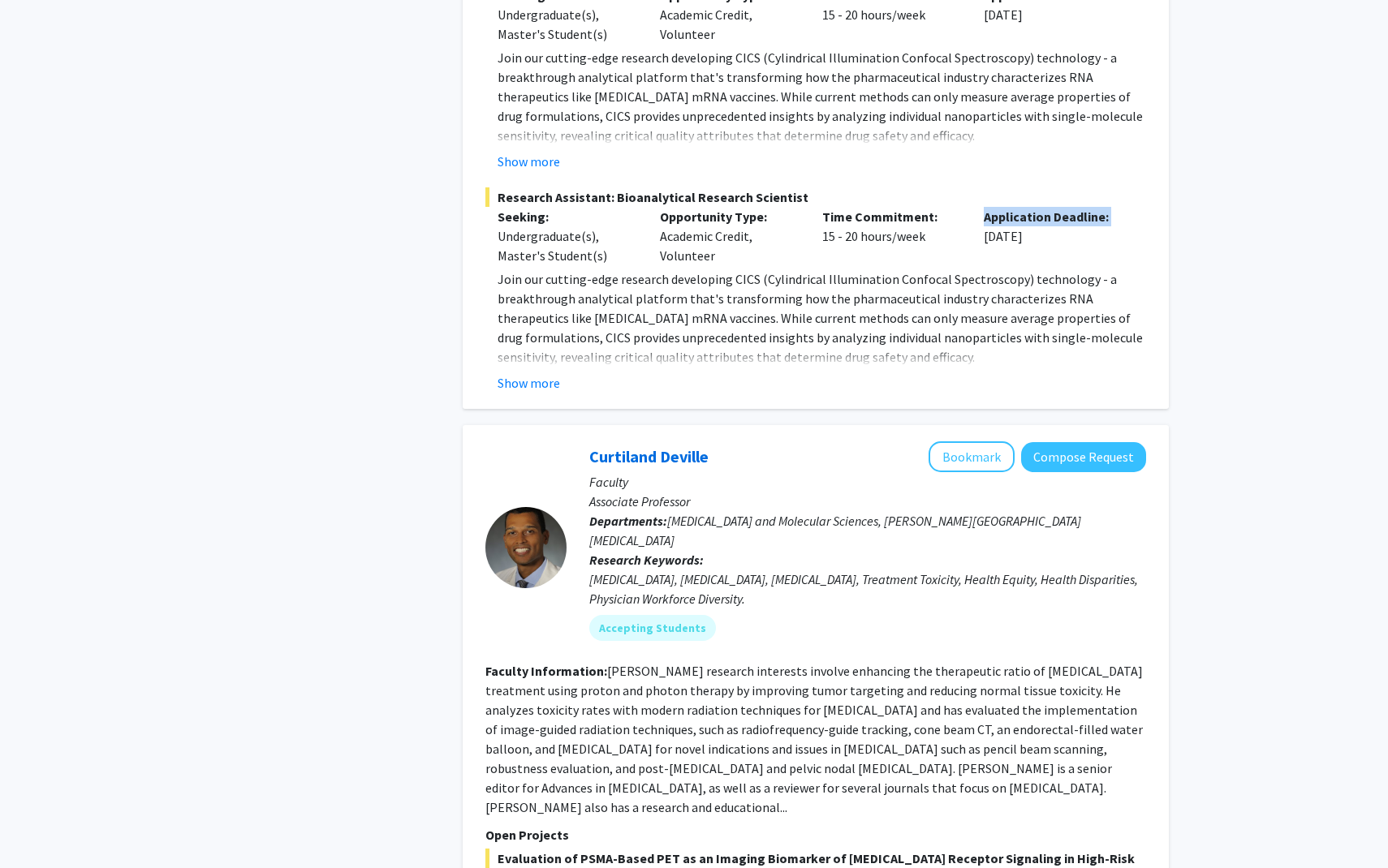
click at [1025, 207] on p "Application Deadline:" at bounding box center [1053, 217] width 138 height 20
click at [1033, 269] on p "Join our cutting-edge research developing CICS (Cylindrical Illumination Confoc…" at bounding box center [821, 317] width 649 height 97
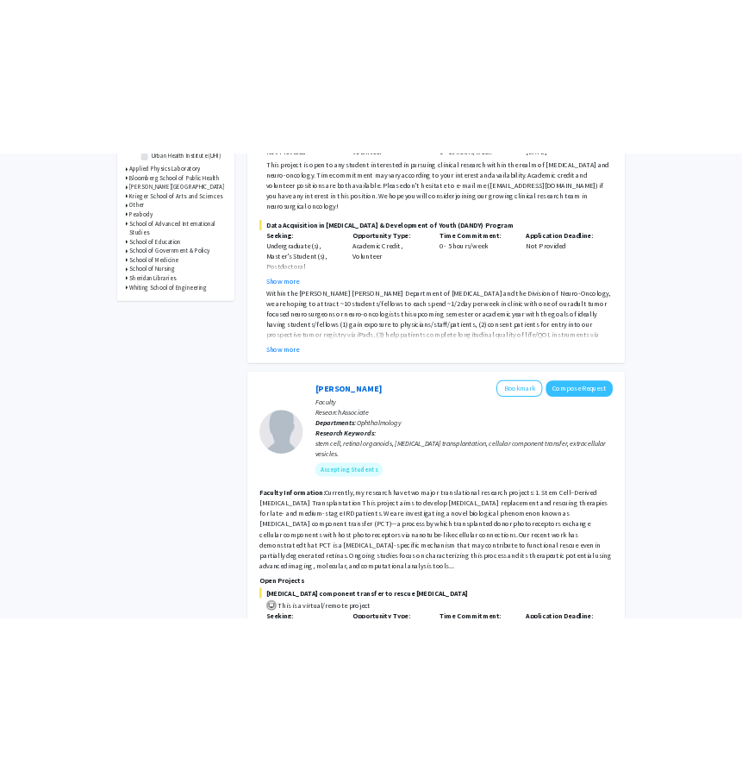
scroll to position [0, 0]
